Goal: Check status: Verify the current state of an ongoing process or item

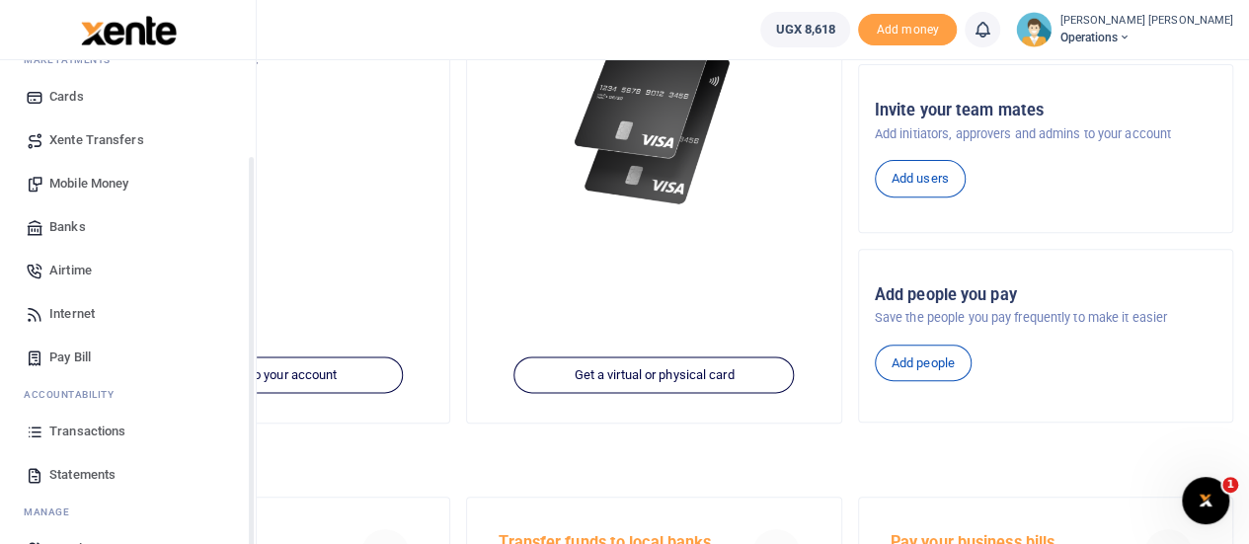
scroll to position [122, 0]
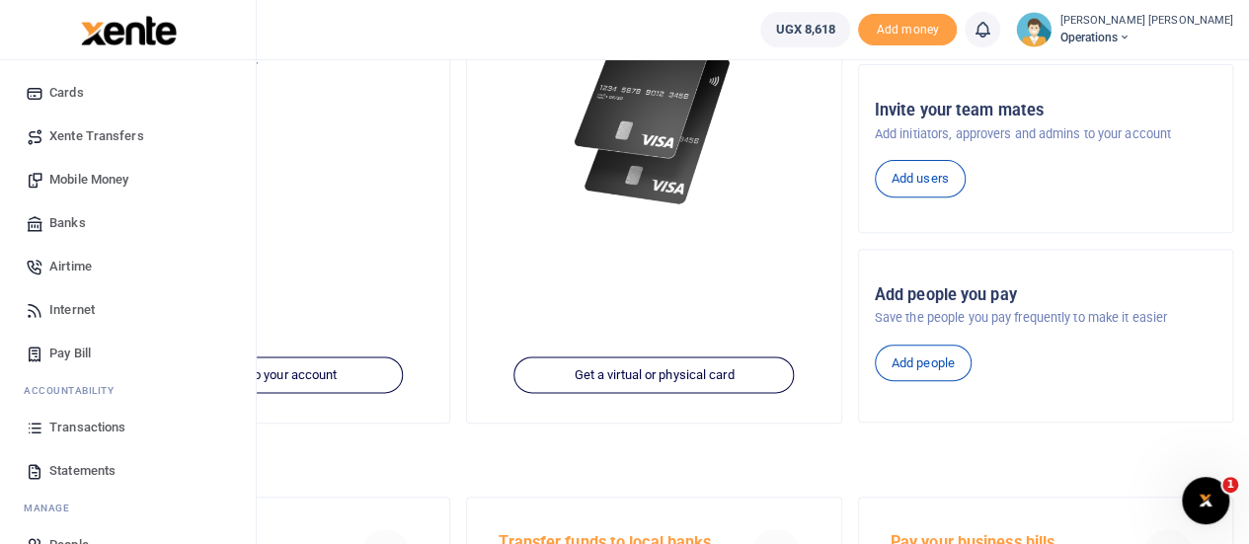
click at [88, 426] on span "Transactions" at bounding box center [87, 428] width 76 height 20
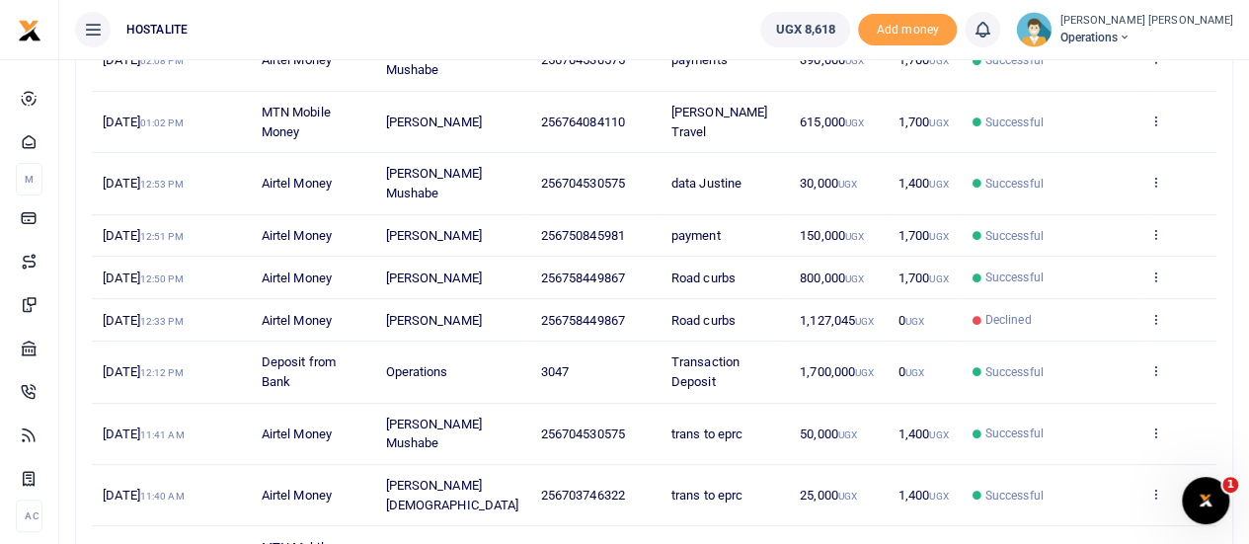
scroll to position [265, 0]
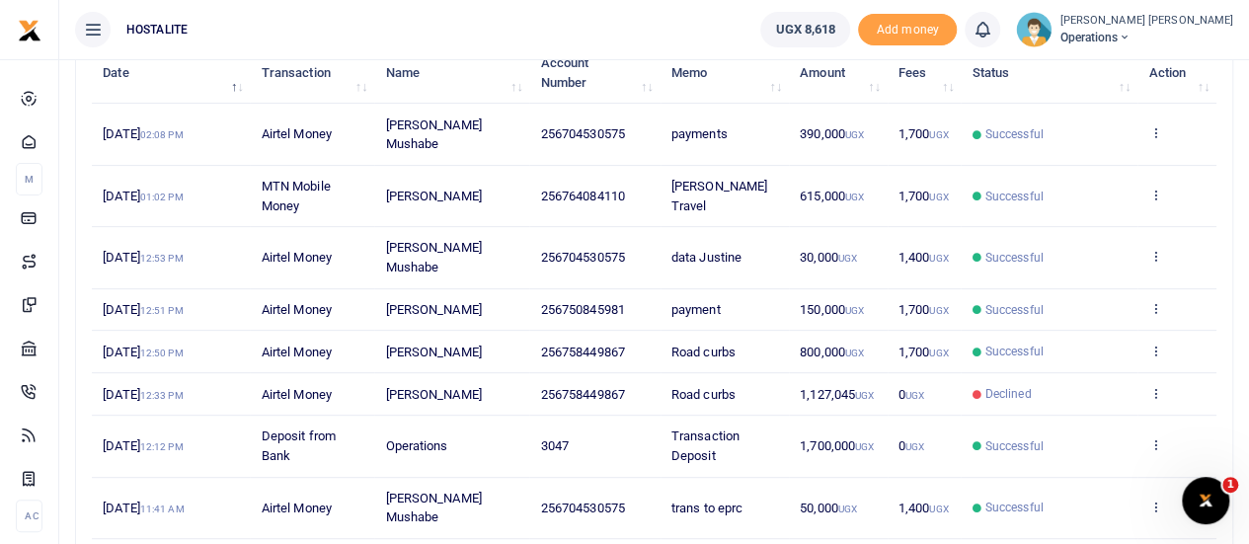
click at [470, 394] on td "[PERSON_NAME]" at bounding box center [451, 394] width 155 height 42
click at [423, 345] on span "[PERSON_NAME]" at bounding box center [433, 352] width 96 height 15
click at [426, 345] on span "[PERSON_NAME]" at bounding box center [433, 352] width 96 height 15
click at [472, 336] on td "[PERSON_NAME]" at bounding box center [451, 352] width 155 height 42
click at [409, 345] on span "[PERSON_NAME]" at bounding box center [433, 352] width 96 height 15
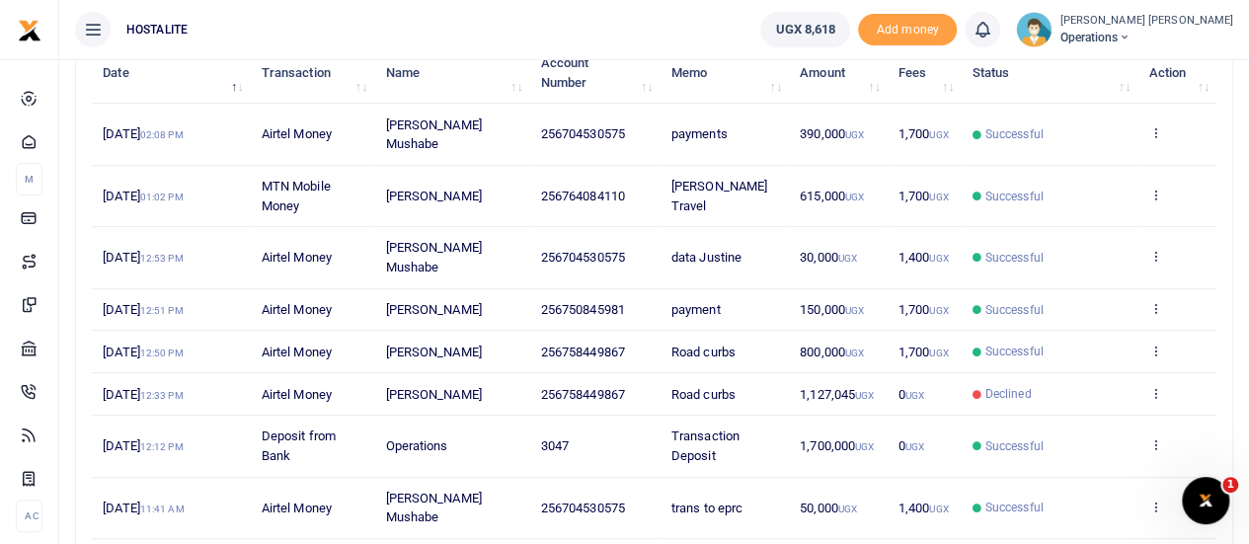
click at [415, 345] on span "[PERSON_NAME]" at bounding box center [433, 352] width 96 height 15
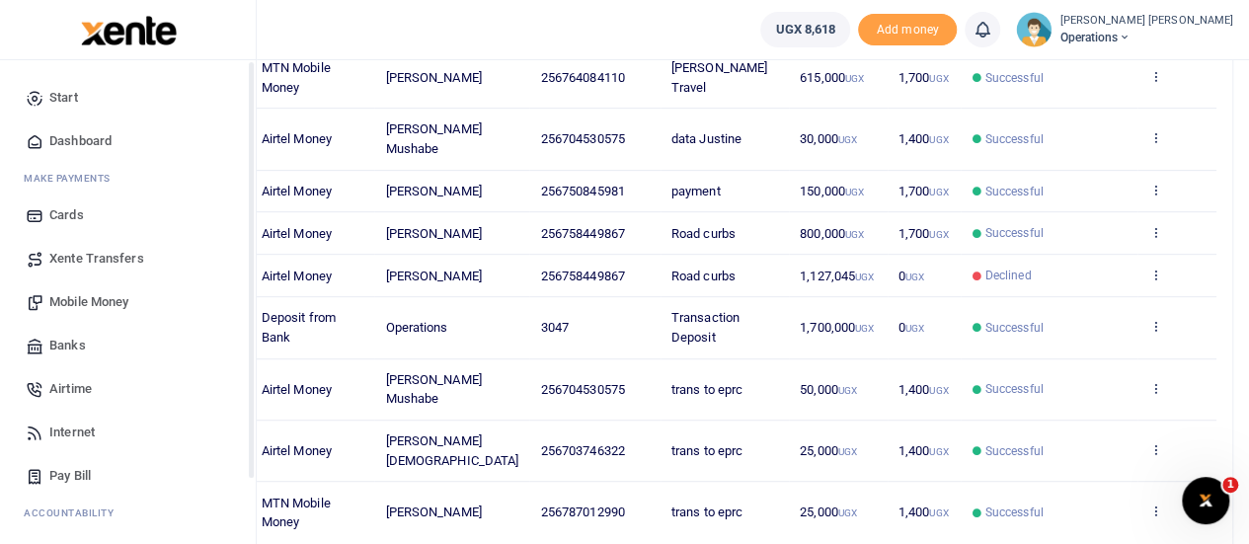
scroll to position [160, 0]
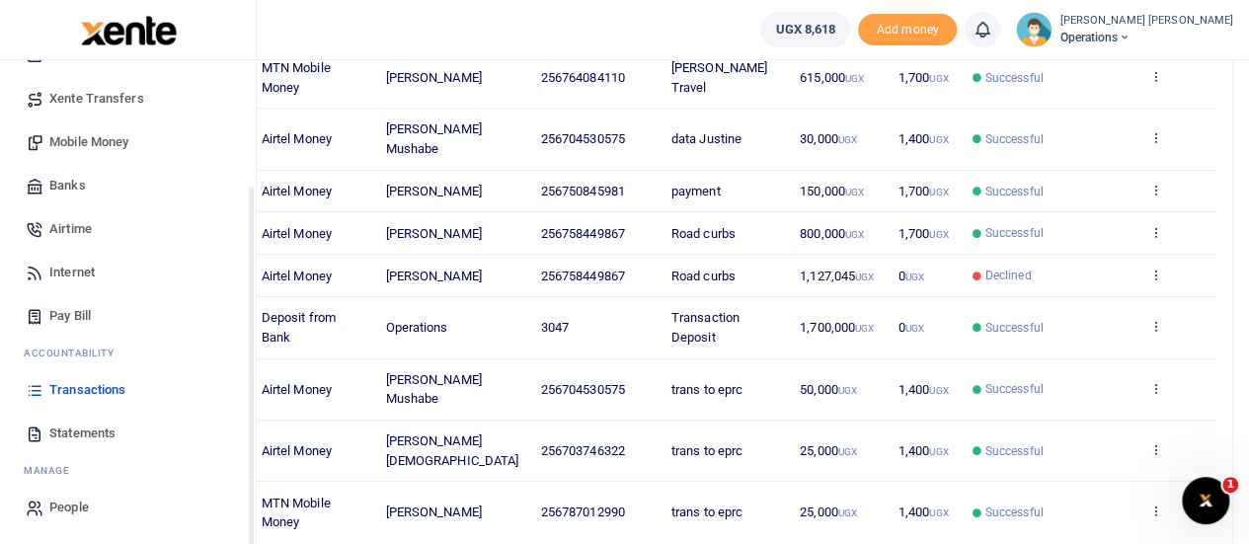
click at [251, 518] on div "Start Dashboard M ake Payments Cards Xente Transfers Mobile Money Banks Airtime…" at bounding box center [128, 222] width 256 height 645
click at [110, 436] on span "Statements" at bounding box center [82, 434] width 66 height 20
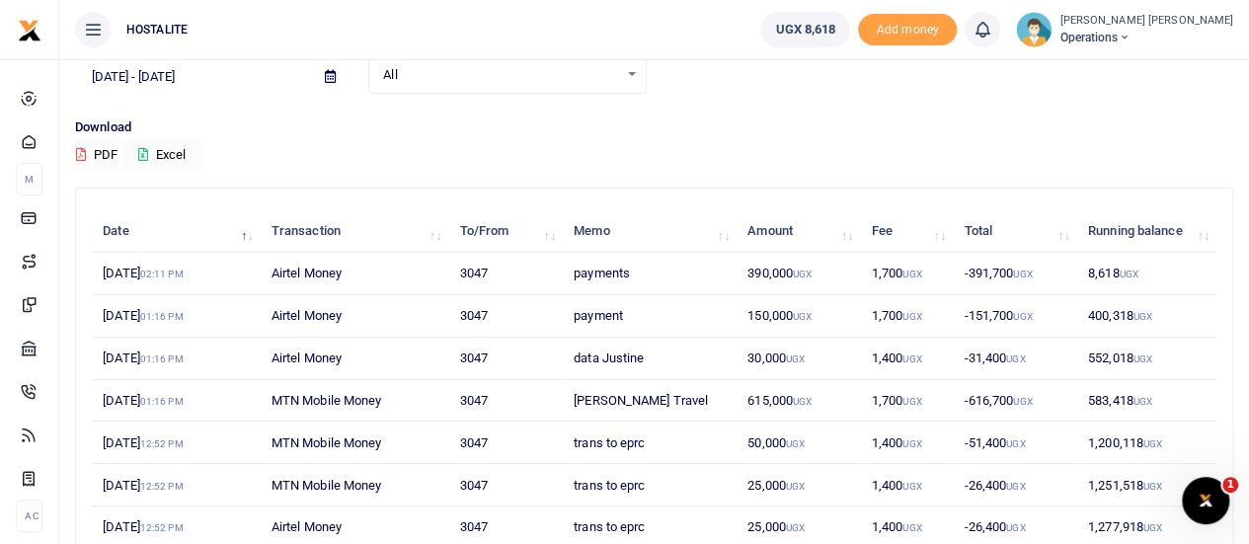
scroll to position [95, 0]
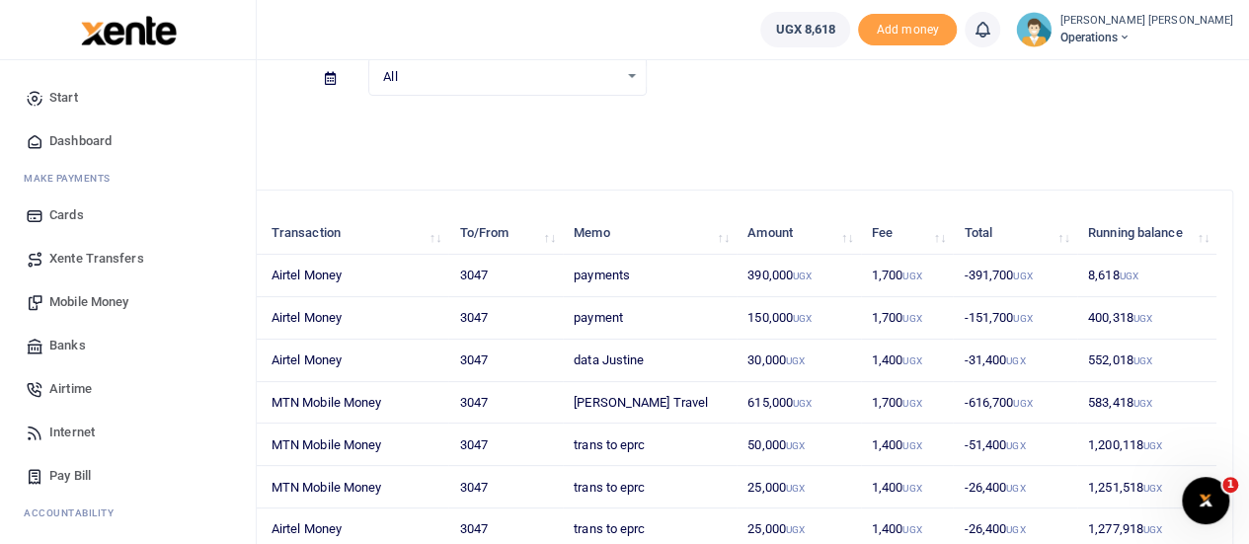
click at [98, 297] on span "Mobile Money" at bounding box center [88, 302] width 79 height 20
